Goal: Find specific page/section: Find specific page/section

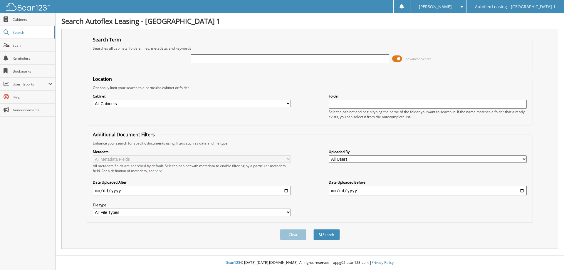
click at [235, 60] on input "text" at bounding box center [290, 58] width 198 height 9
type input "426909"
click at [313, 229] on button "Search" at bounding box center [326, 234] width 26 height 11
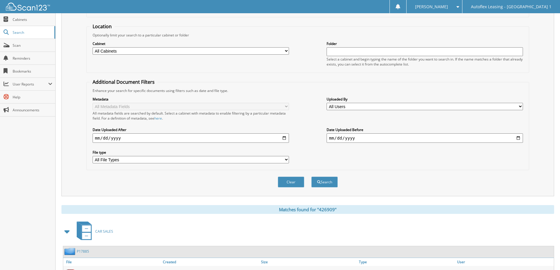
scroll to position [21, 0]
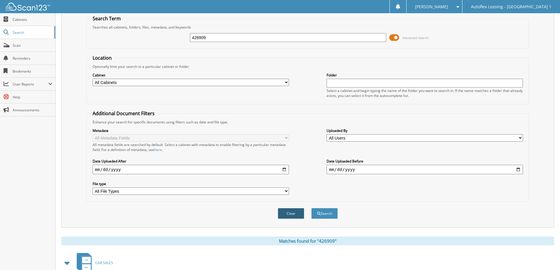
click at [296, 214] on button "Clear" at bounding box center [291, 213] width 26 height 11
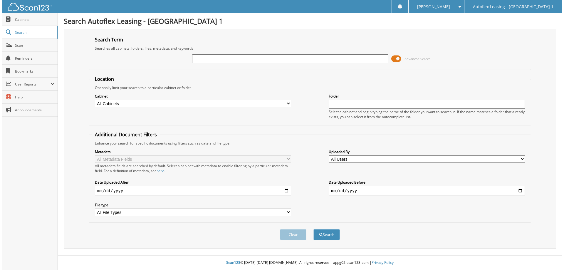
scroll to position [0, 0]
click at [212, 60] on input "text" at bounding box center [290, 58] width 198 height 9
type input "330327"
click at [313, 229] on button "Search" at bounding box center [326, 234] width 26 height 11
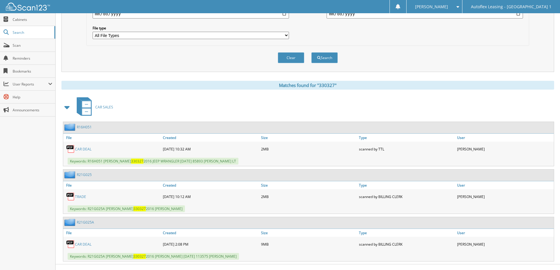
scroll to position [186, 0]
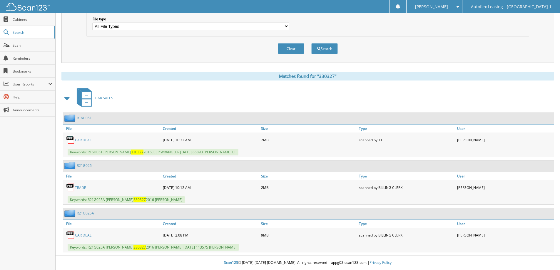
click at [87, 97] on icon at bounding box center [86, 95] width 9 height 6
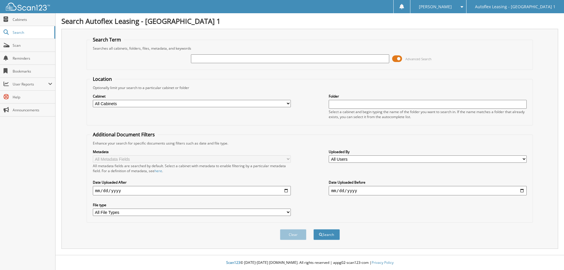
click at [279, 58] on input "text" at bounding box center [290, 58] width 198 height 9
type input "740384"
click at [313, 229] on button "Search" at bounding box center [326, 234] width 26 height 11
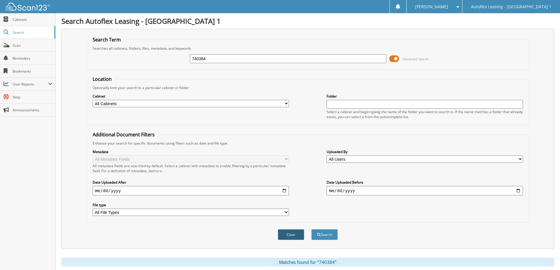
click at [289, 231] on button "Clear" at bounding box center [291, 234] width 26 height 11
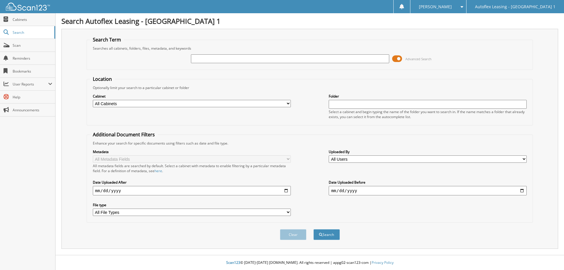
click at [211, 62] on input "text" at bounding box center [290, 58] width 198 height 9
type input "KB46782"
click at [313, 229] on button "Search" at bounding box center [326, 234] width 26 height 11
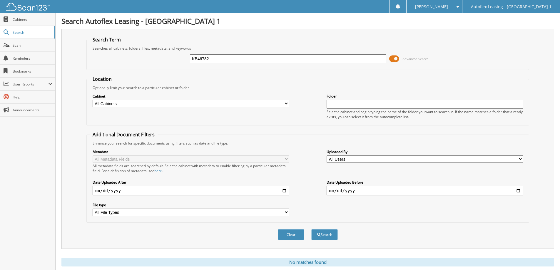
click at [191, 59] on input "KB46782" at bounding box center [288, 58] width 196 height 9
type input "B46782"
click at [325, 233] on button "Search" at bounding box center [324, 234] width 26 height 11
click at [13, 46] on span "Scan" at bounding box center [33, 45] width 40 height 5
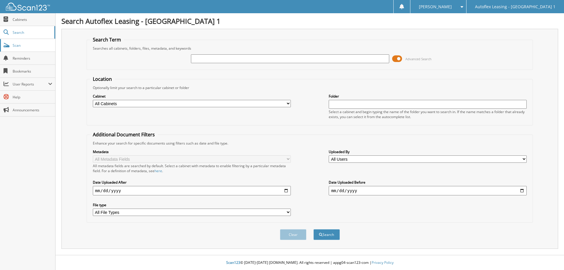
click at [20, 45] on span "Scan" at bounding box center [33, 45] width 40 height 5
click at [200, 60] on input "text" at bounding box center [290, 58] width 198 height 9
type input "268631"
click at [313, 229] on button "Search" at bounding box center [326, 234] width 26 height 11
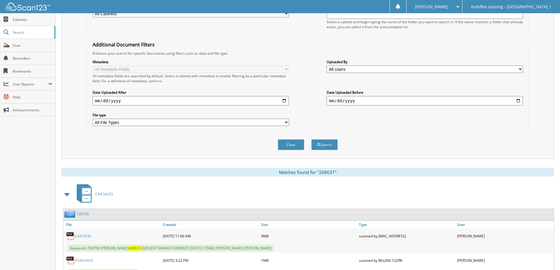
scroll to position [57, 0]
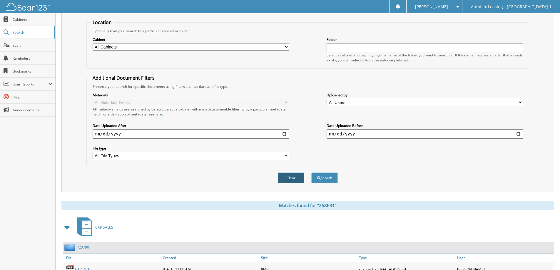
click at [290, 176] on button "Clear" at bounding box center [291, 177] width 26 height 11
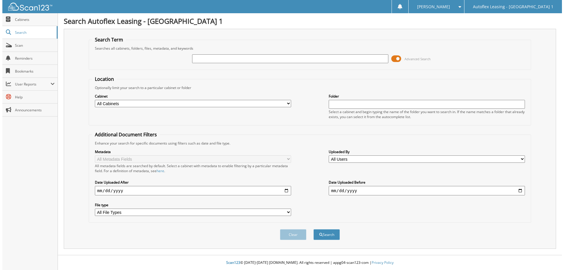
scroll to position [0, 0]
click at [201, 60] on input "text" at bounding box center [290, 58] width 198 height 9
type input "566638"
click at [313, 229] on button "Search" at bounding box center [326, 234] width 26 height 11
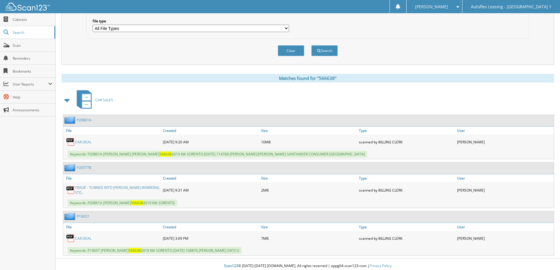
scroll to position [186, 0]
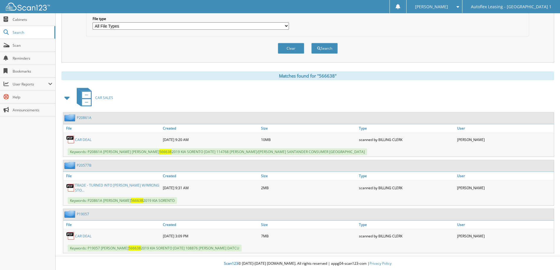
click at [87, 120] on link "P20861A" at bounding box center [84, 117] width 15 height 5
